Goal: Find specific page/section: Find specific page/section

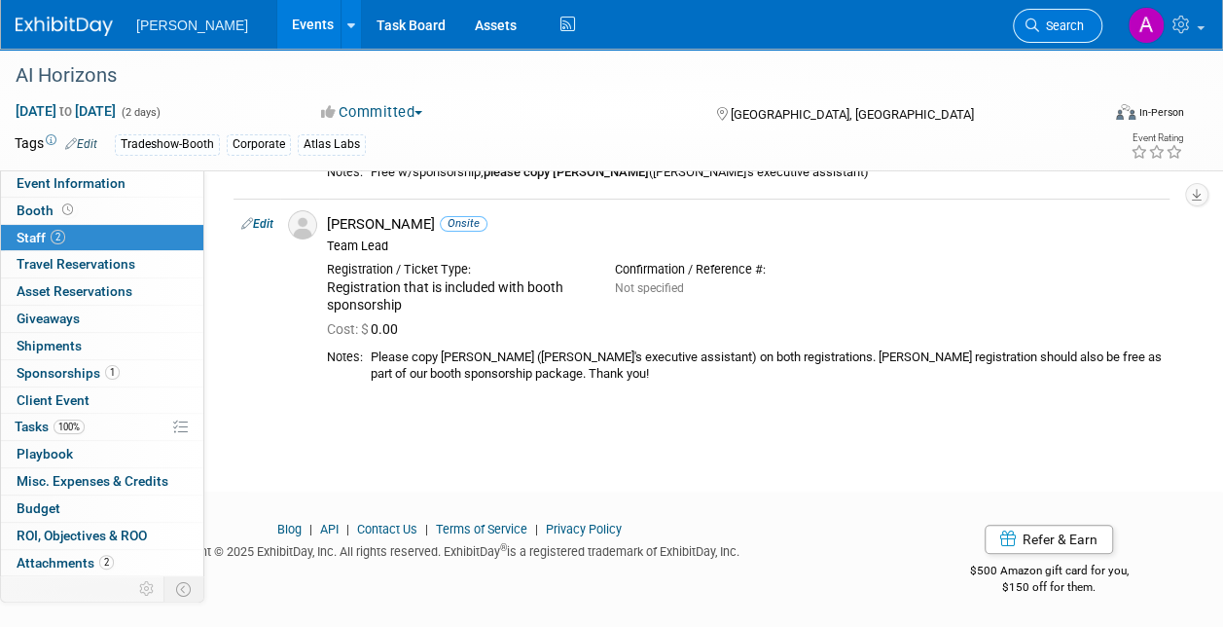
click at [1051, 14] on link "Search" at bounding box center [1058, 26] width 90 height 34
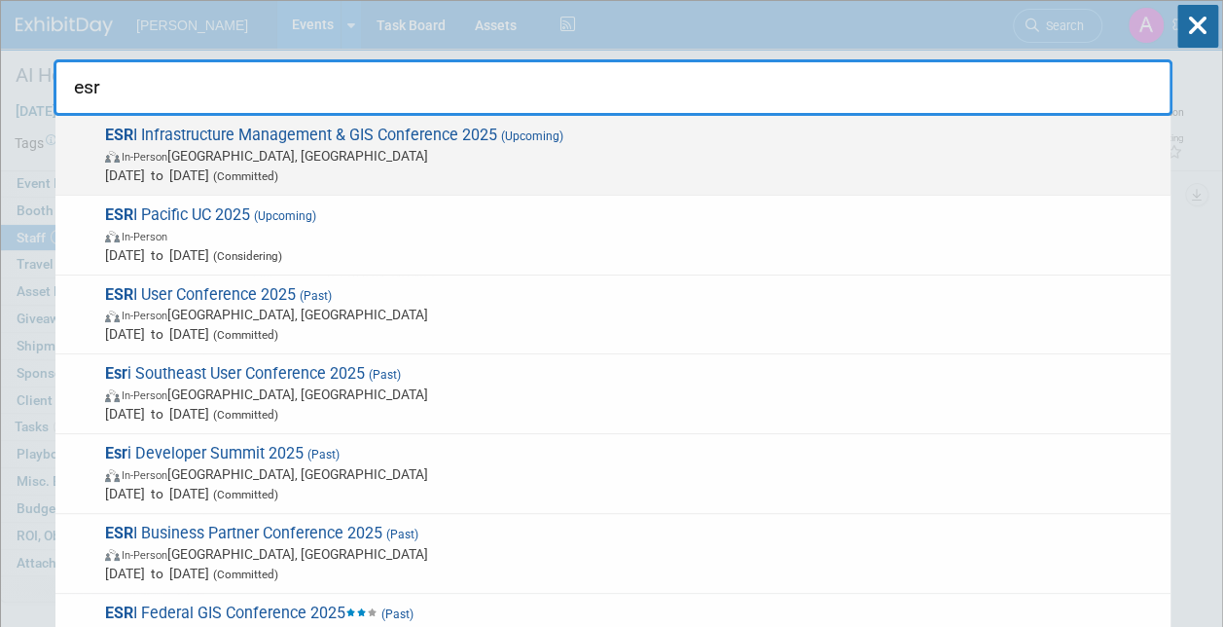
type input "esr"
click at [296, 140] on span "ESR I Infrastructure Management & GIS Conference 2025 (Upcoming) In-Person Palm…" at bounding box center [630, 155] width 1062 height 59
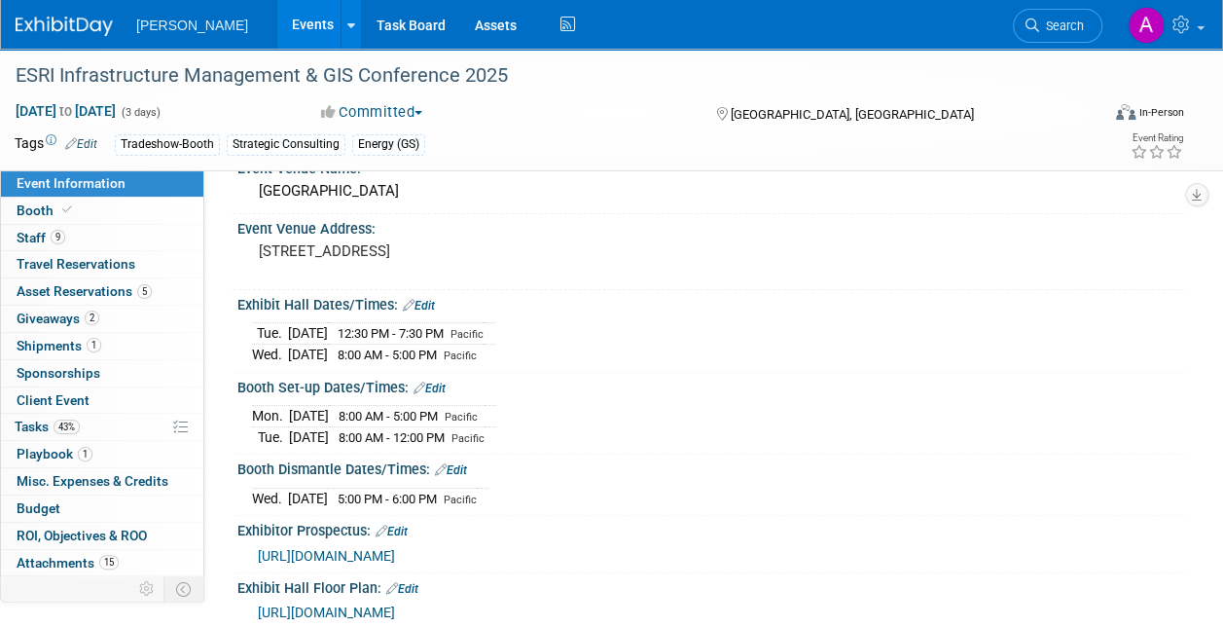
scroll to position [97, 0]
click at [60, 284] on span "Asset Reservations 5" at bounding box center [84, 291] width 135 height 16
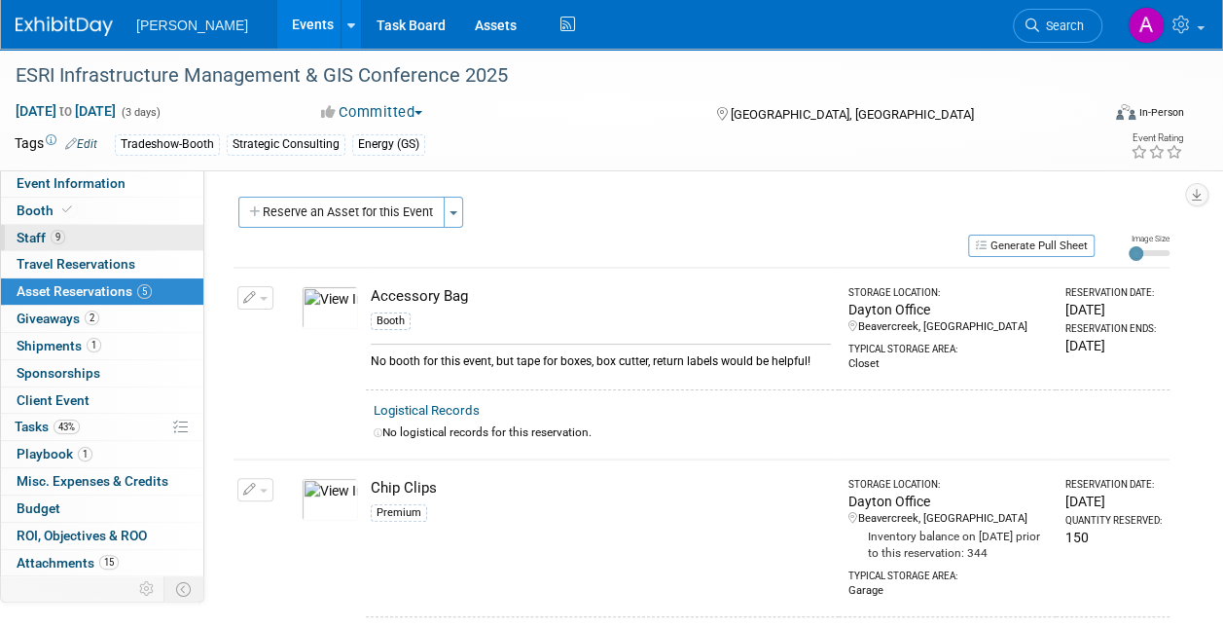
click at [57, 238] on span "9" at bounding box center [58, 237] width 15 height 15
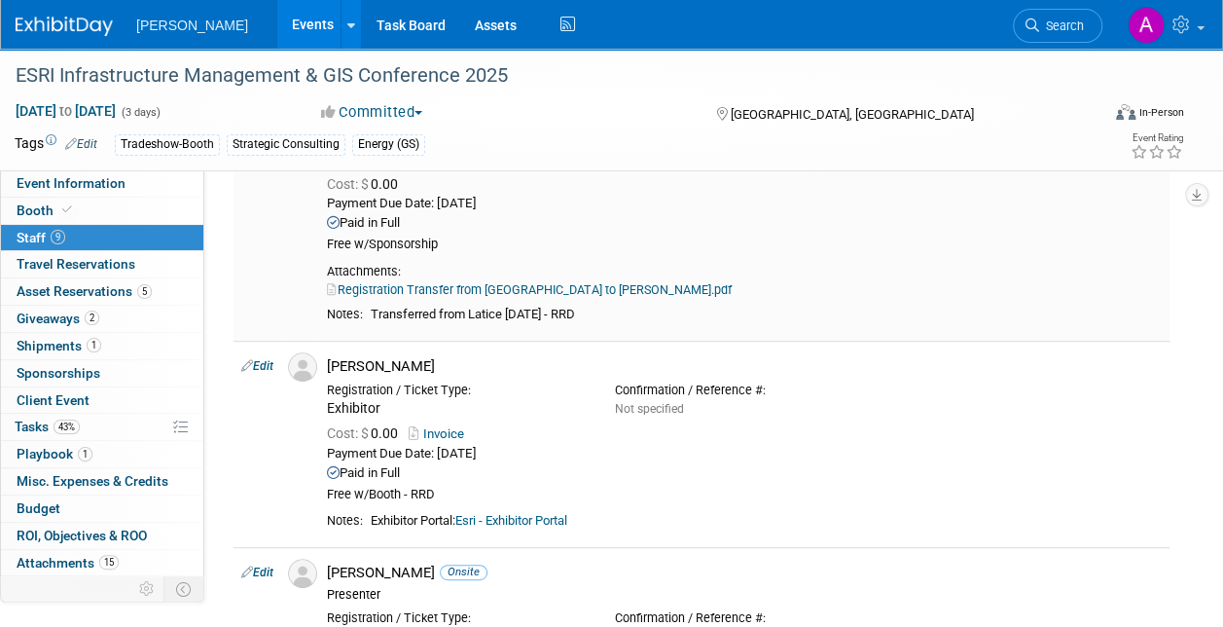
scroll to position [292, 0]
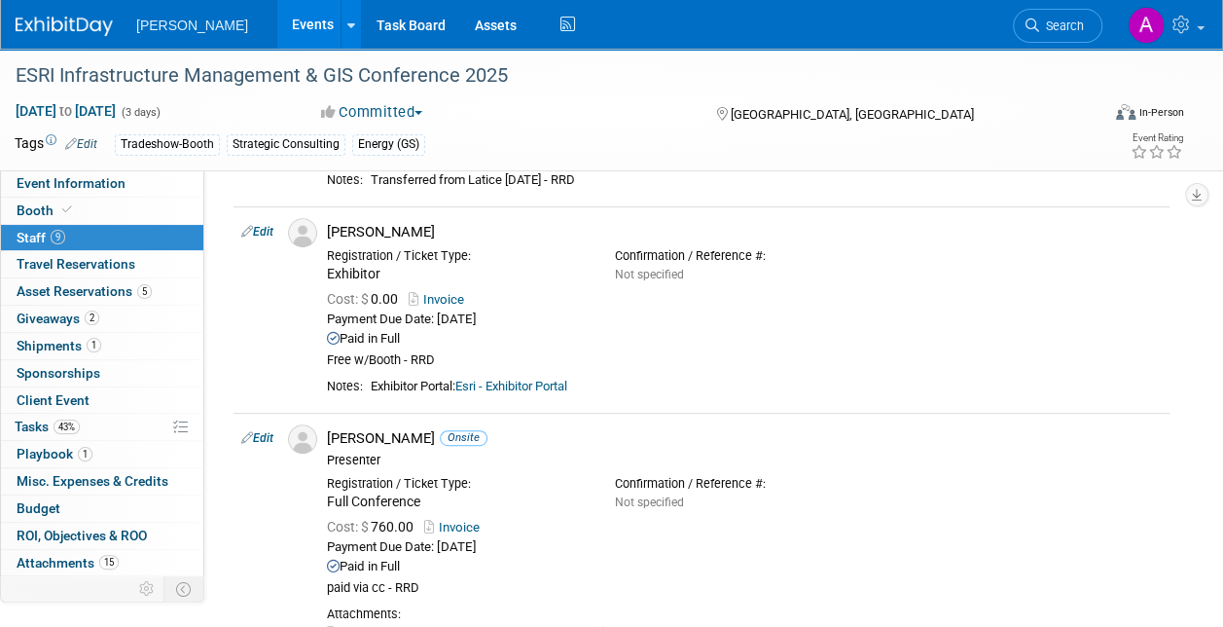
click at [33, 239] on span "Staff 9" at bounding box center [41, 238] width 49 height 16
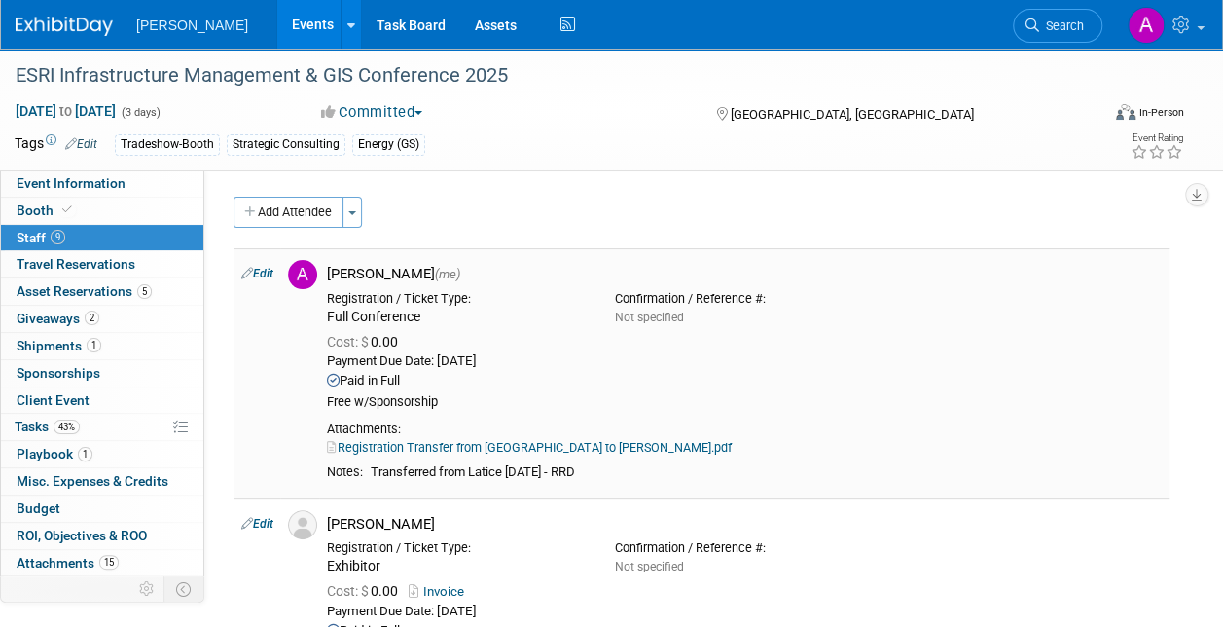
scroll to position [0, 0]
